Goal: Task Accomplishment & Management: Complete application form

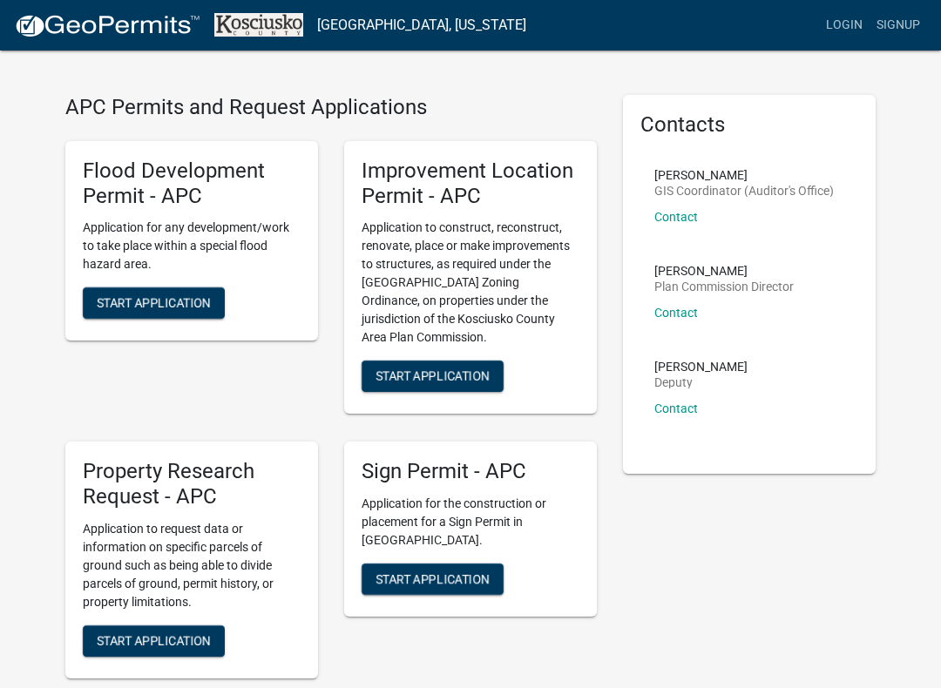
scroll to position [30, 0]
click at [461, 365] on button "Start Application" at bounding box center [433, 377] width 142 height 31
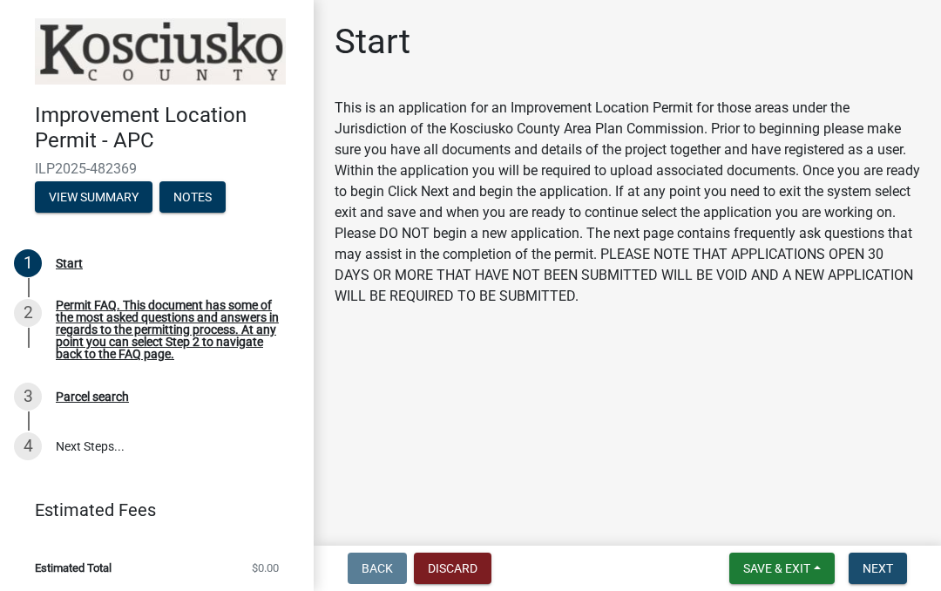
click at [887, 564] on span "Next" at bounding box center [878, 568] width 31 height 14
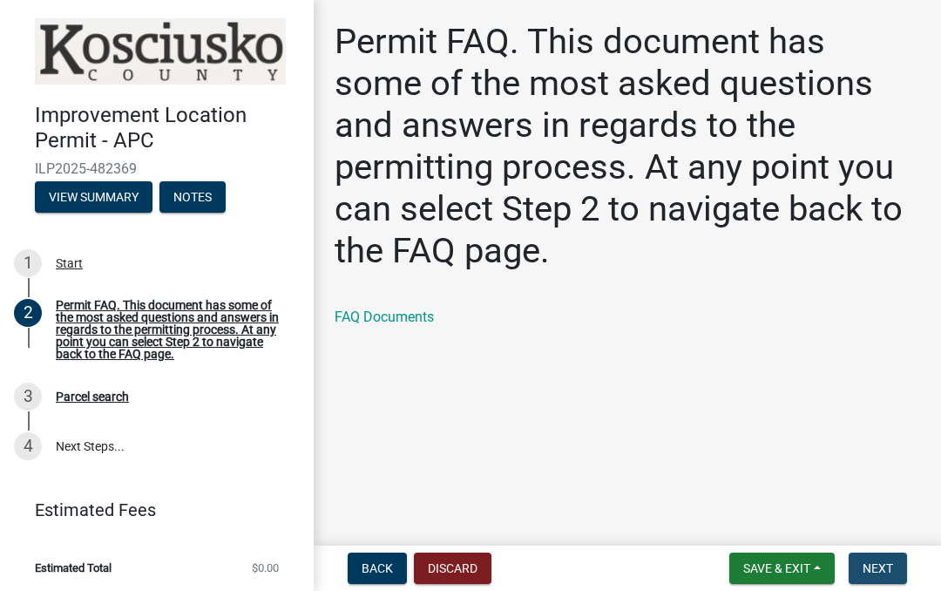
click at [886, 565] on span "Next" at bounding box center [878, 568] width 31 height 14
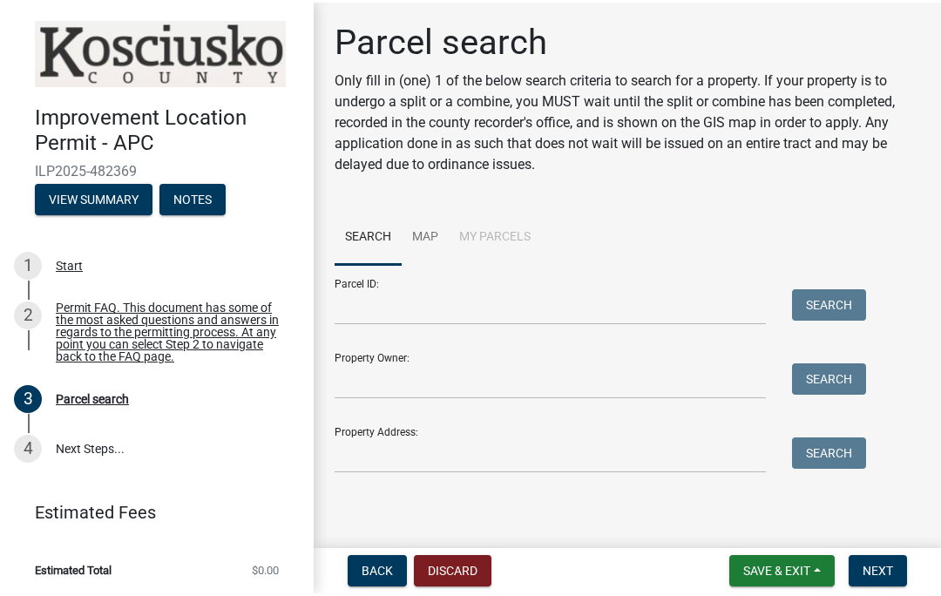
scroll to position [2, 0]
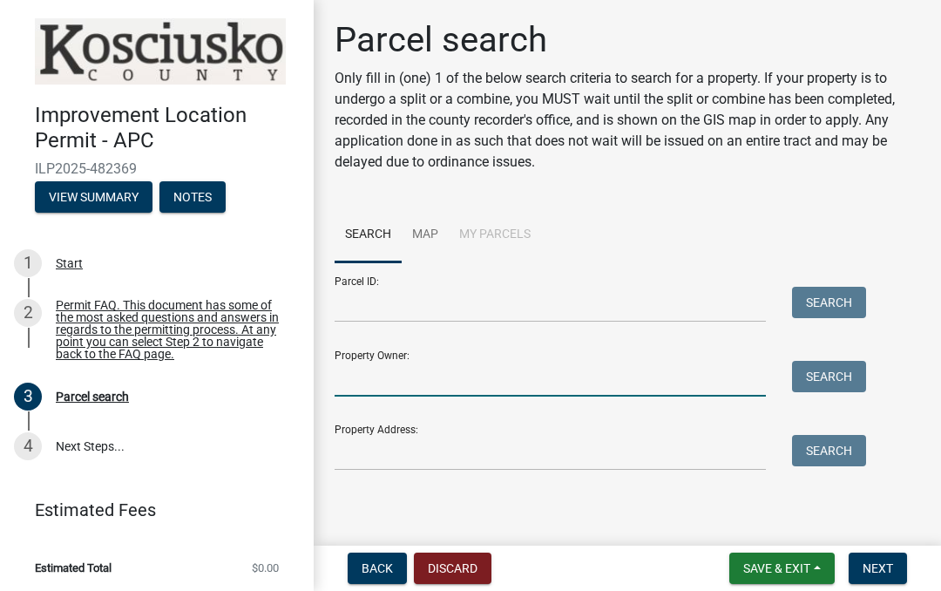
click at [558, 363] on input "Property Owner:" at bounding box center [550, 379] width 431 height 36
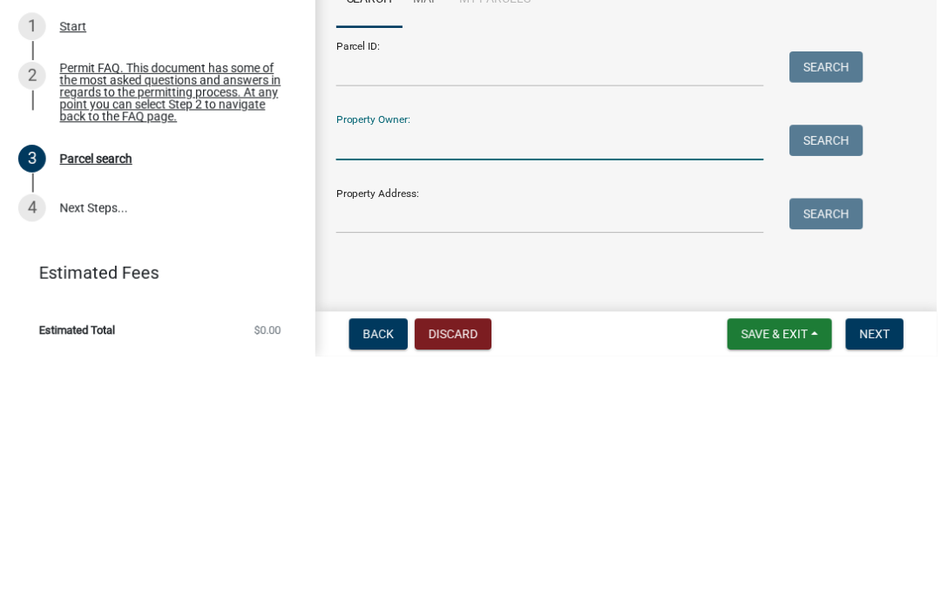
scroll to position [0, 0]
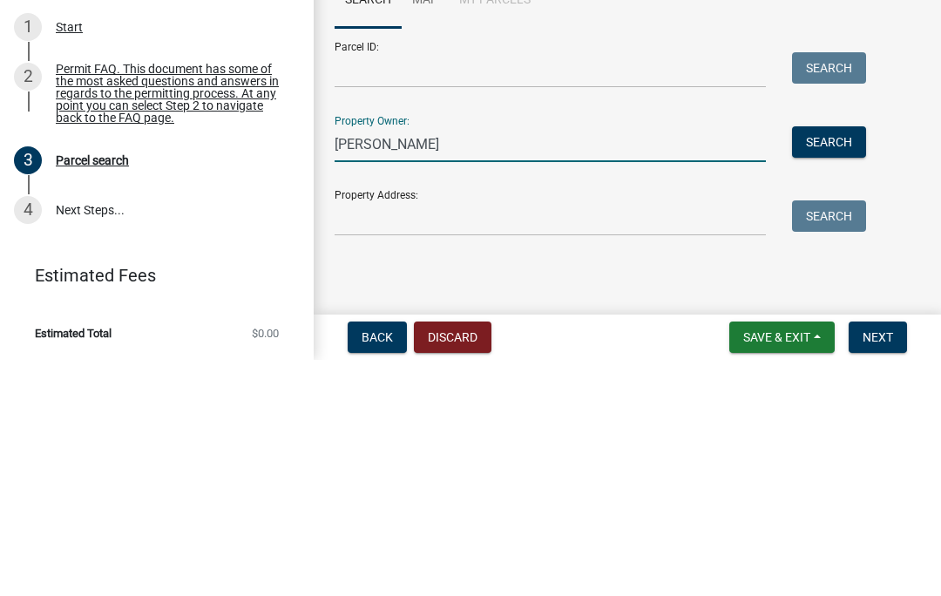
click at [845, 363] on button "Search" at bounding box center [829, 378] width 74 height 31
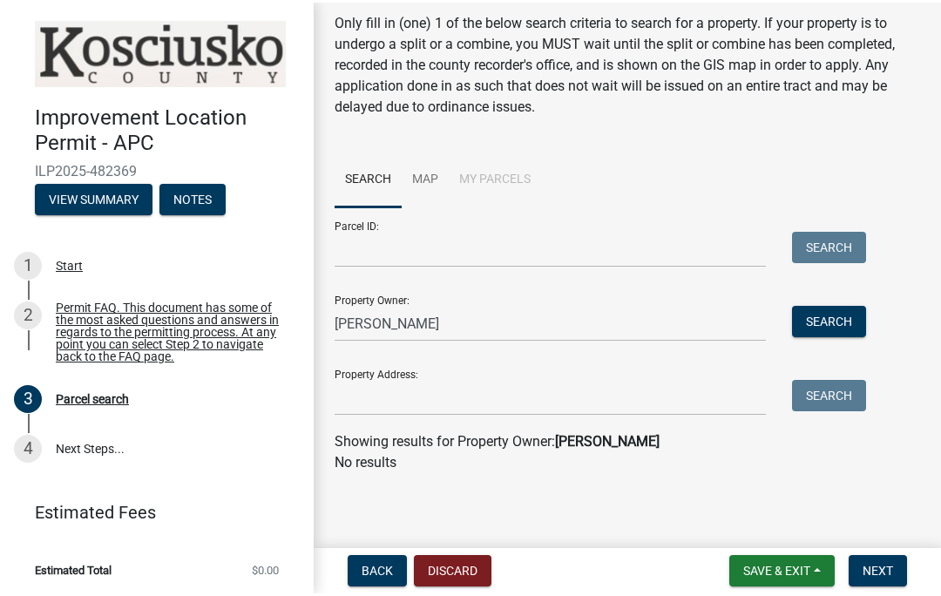
scroll to position [59, 0]
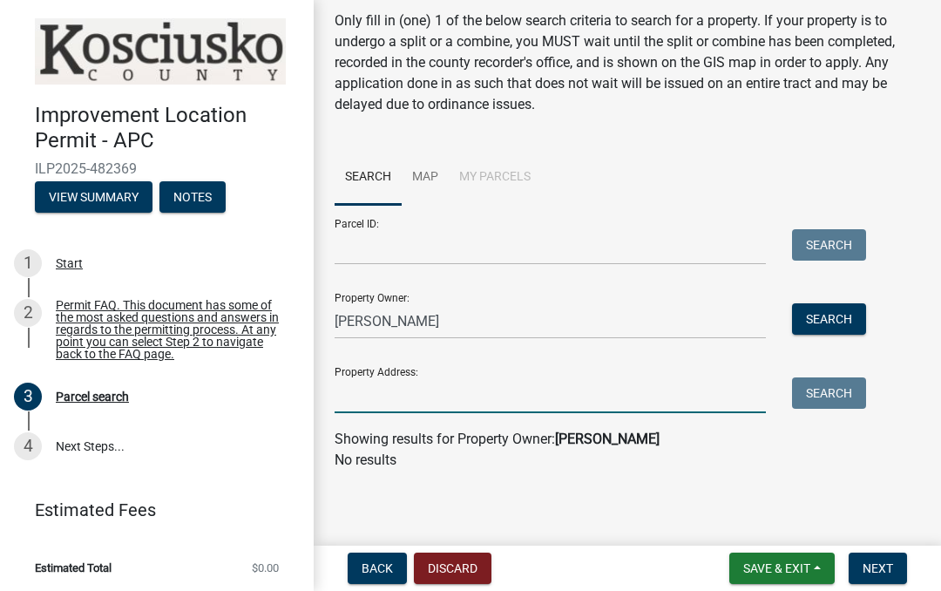
click at [749, 391] on input "Property Address:" at bounding box center [550, 395] width 431 height 36
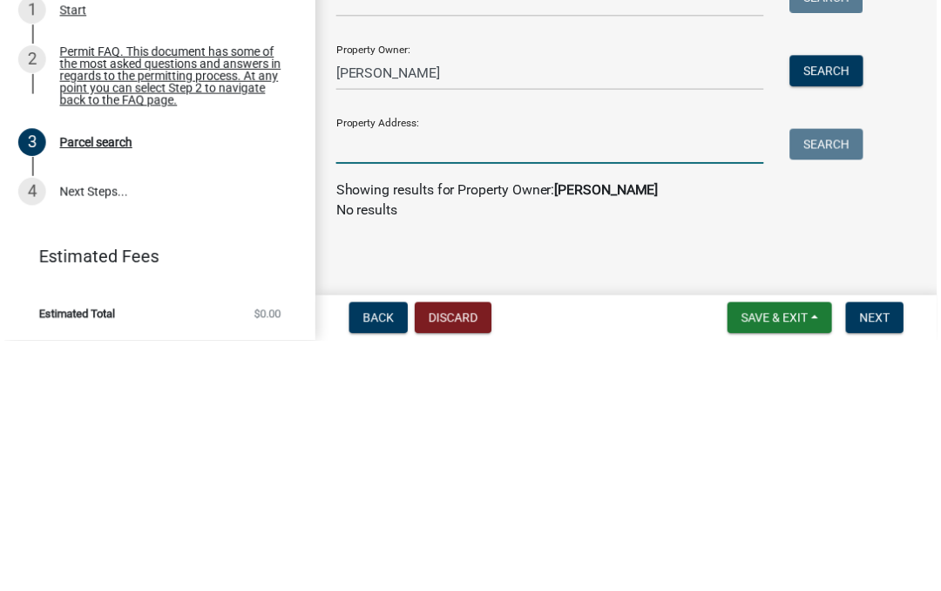
scroll to position [54, 0]
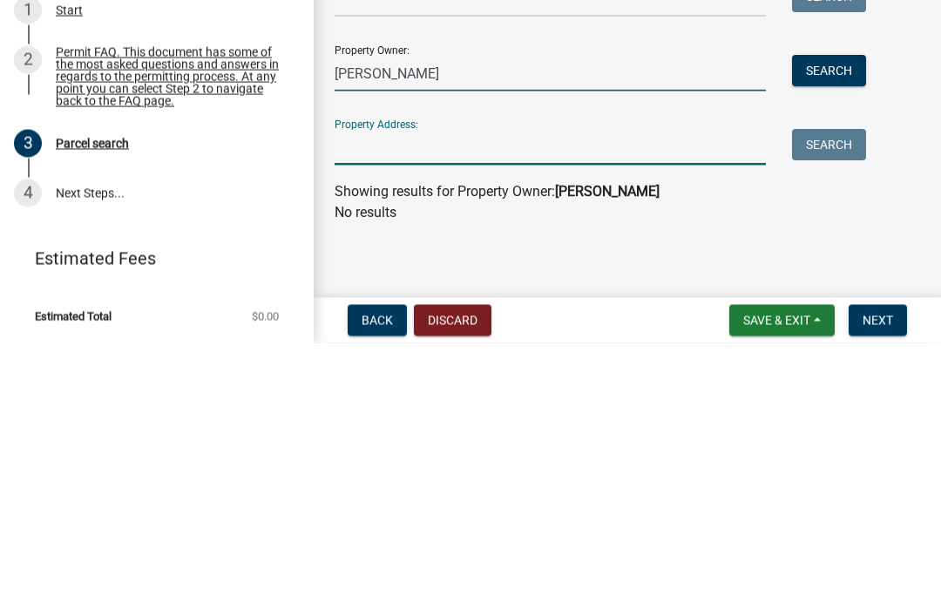
click at [371, 309] on input "[PERSON_NAME]" at bounding box center [550, 327] width 431 height 36
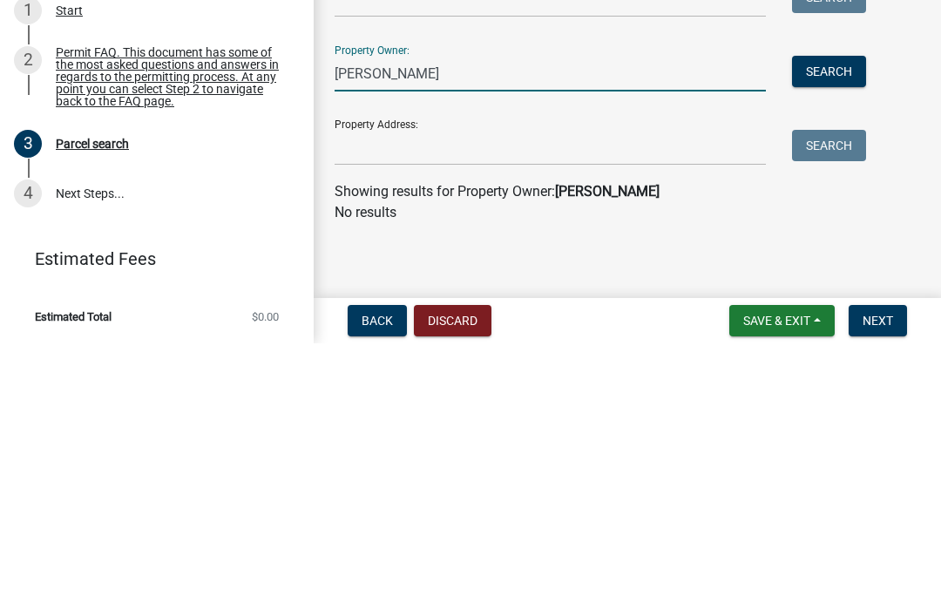
click at [847, 309] on button "Search" at bounding box center [829, 324] width 74 height 31
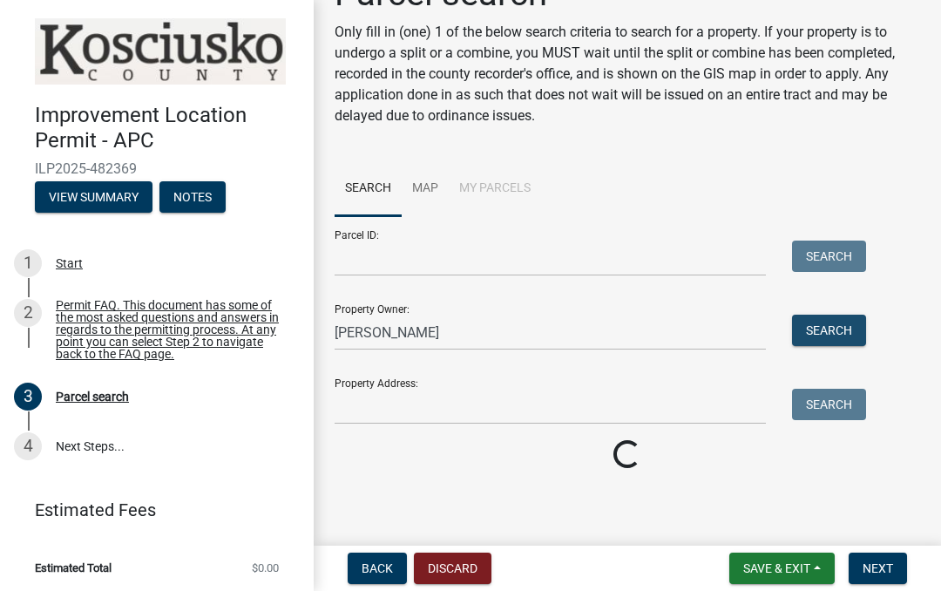
scroll to position [43, 0]
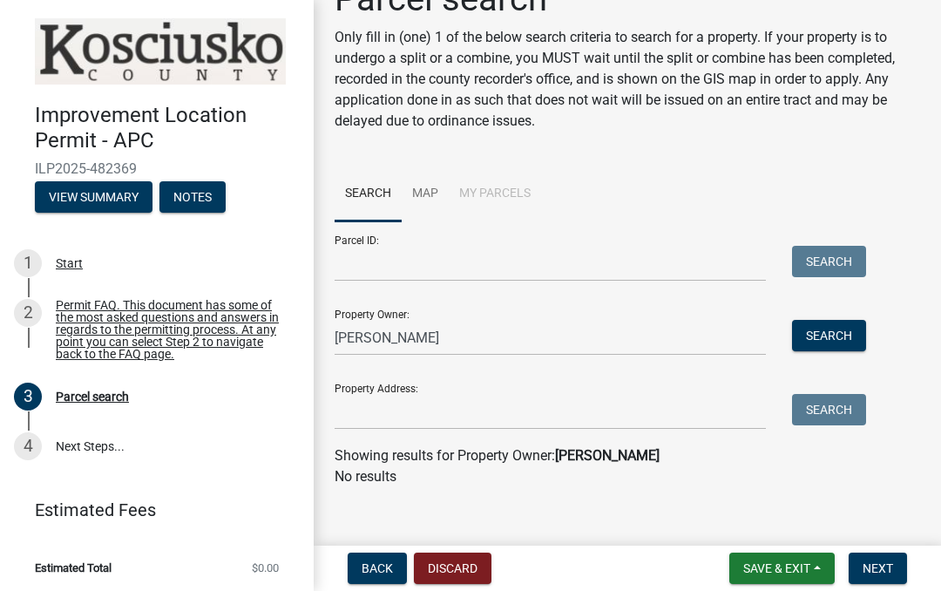
click at [833, 333] on button "Search" at bounding box center [829, 335] width 74 height 31
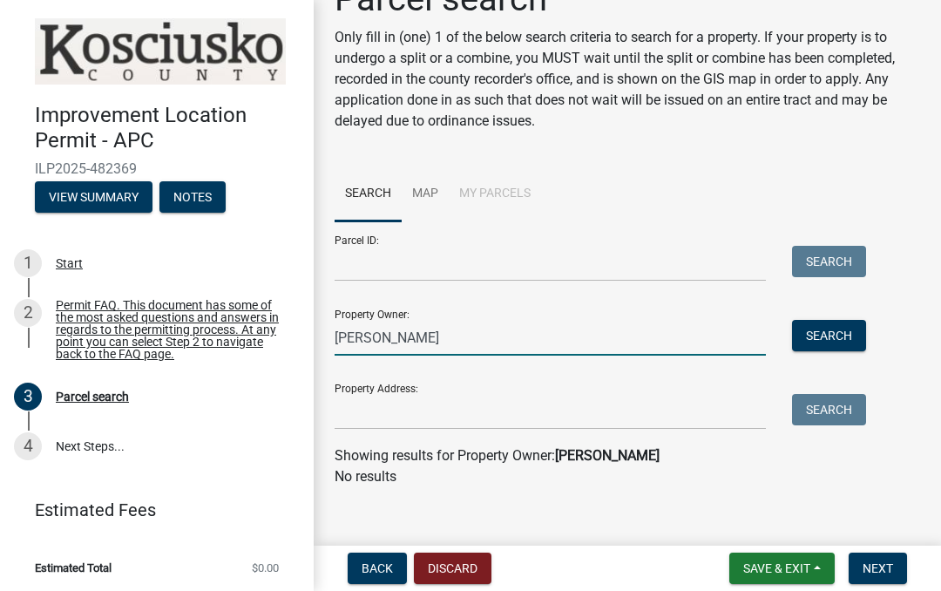
click at [522, 341] on input "[PERSON_NAME]" at bounding box center [550, 338] width 431 height 36
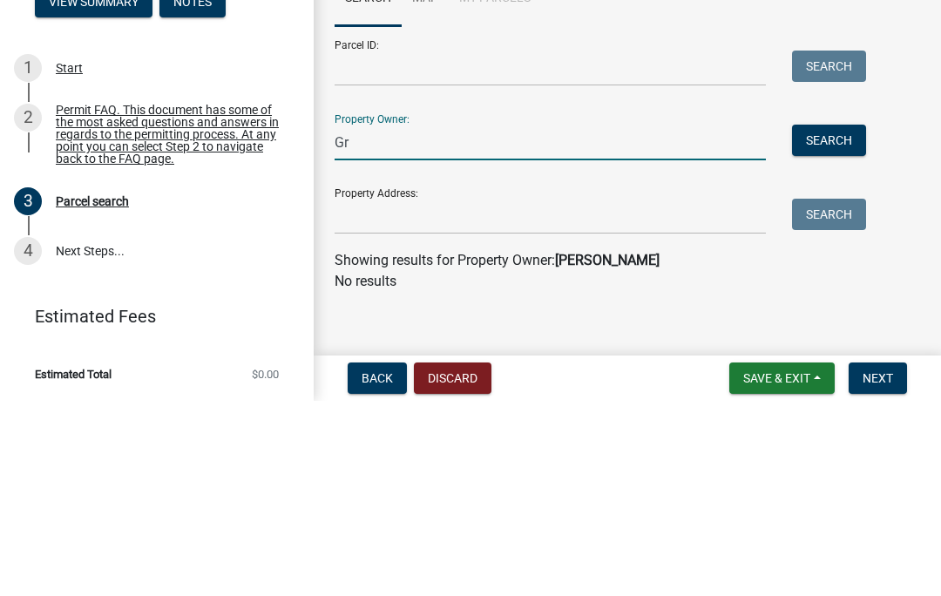
type input "G"
type input "Callaway"
click at [839, 320] on button "Search" at bounding box center [829, 335] width 74 height 31
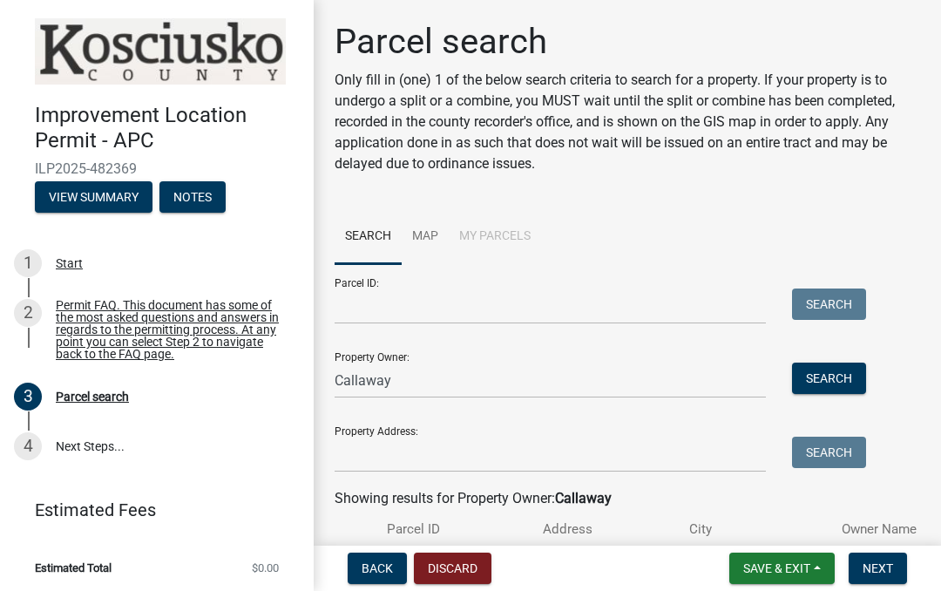
scroll to position [0, 0]
click at [436, 234] on link "Map" at bounding box center [425, 237] width 47 height 56
